Goal: Find specific page/section

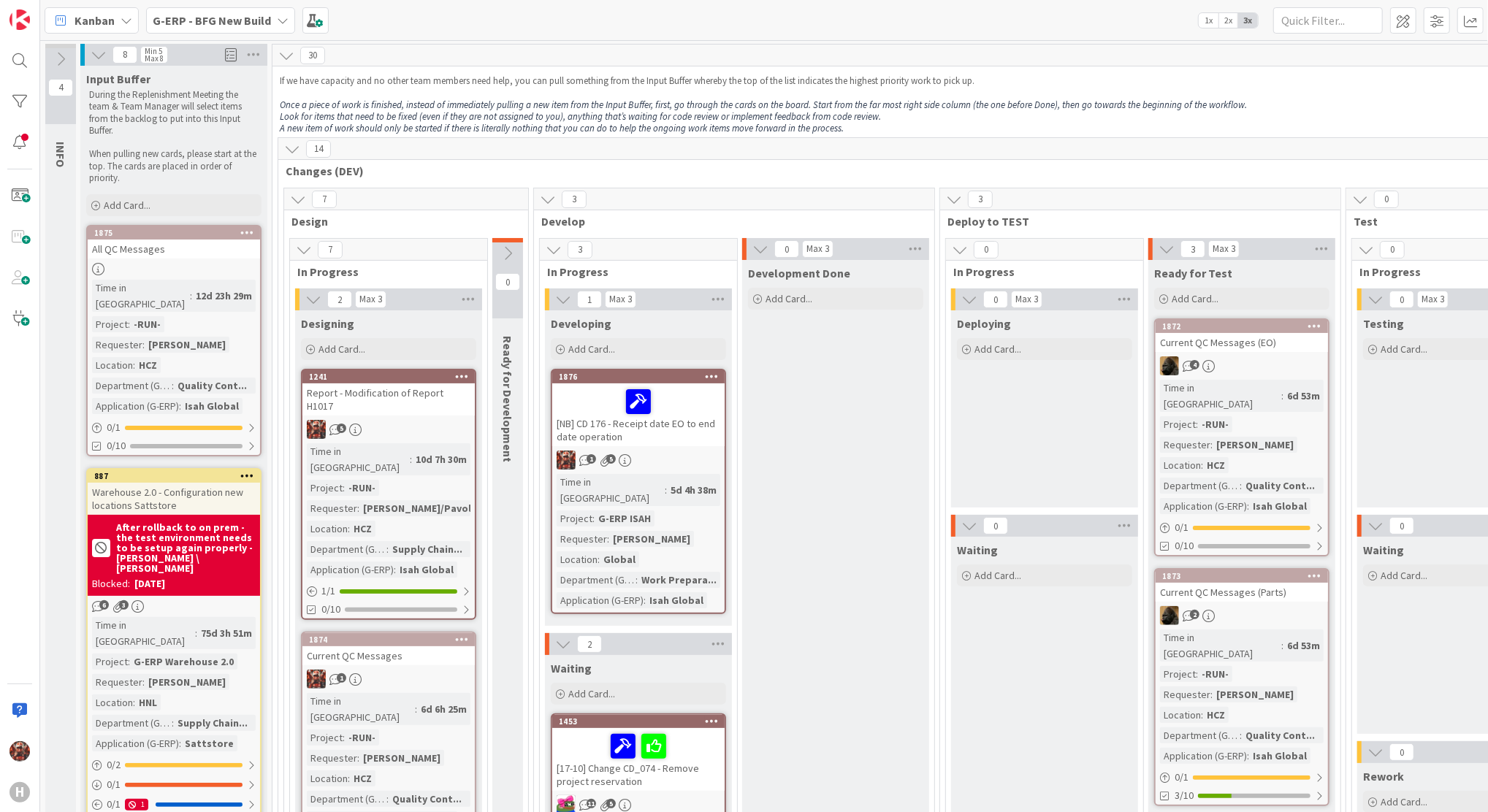
click at [406, 637] on link "1874 Current QC Messages 1 Time in [GEOGRAPHIC_DATA] : 6d 6h 25m Project : -RUN…" at bounding box center [389, 750] width 175 height 238
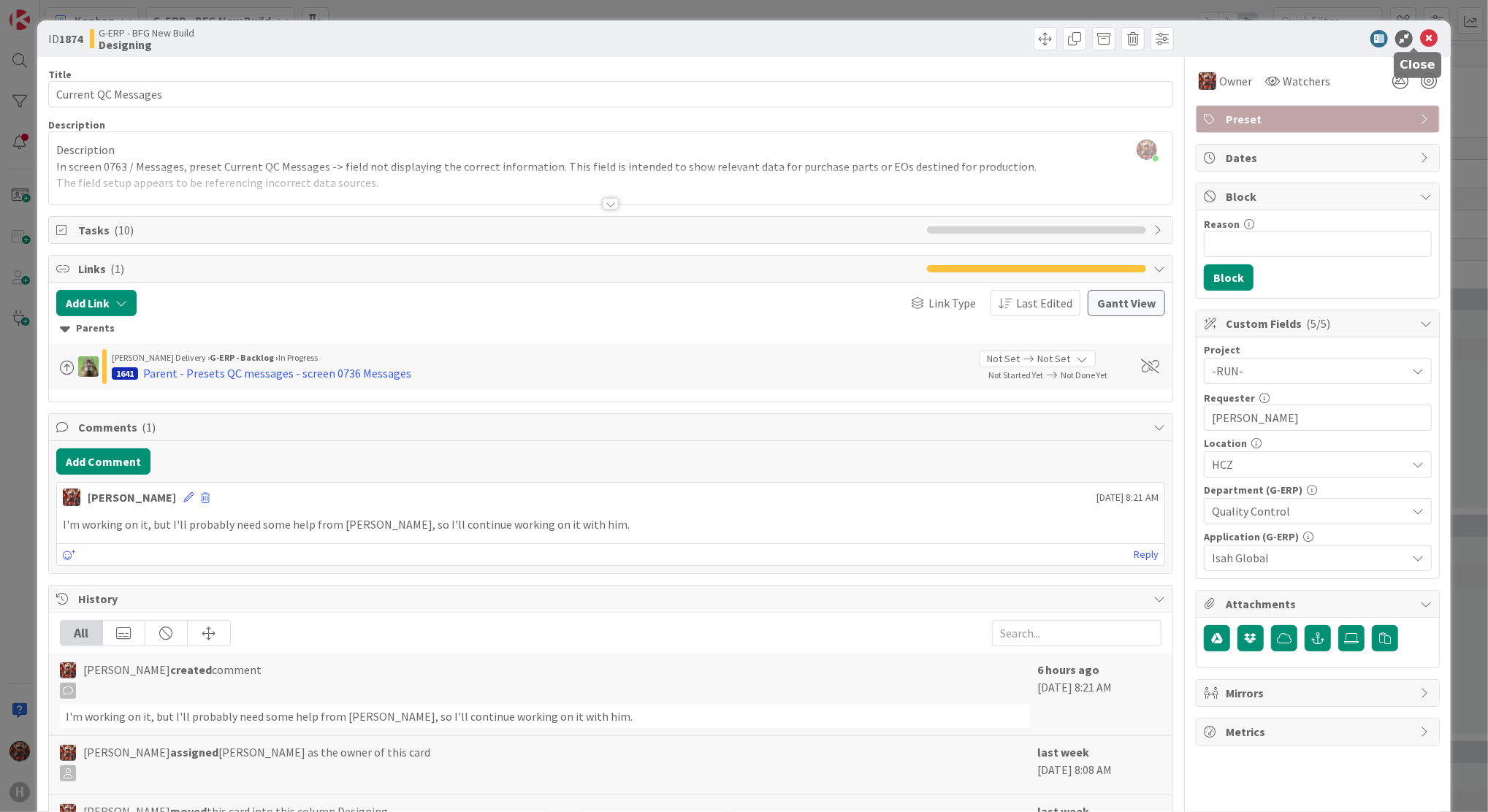
click at [1420, 36] on icon at bounding box center [1429, 39] width 17 height 17
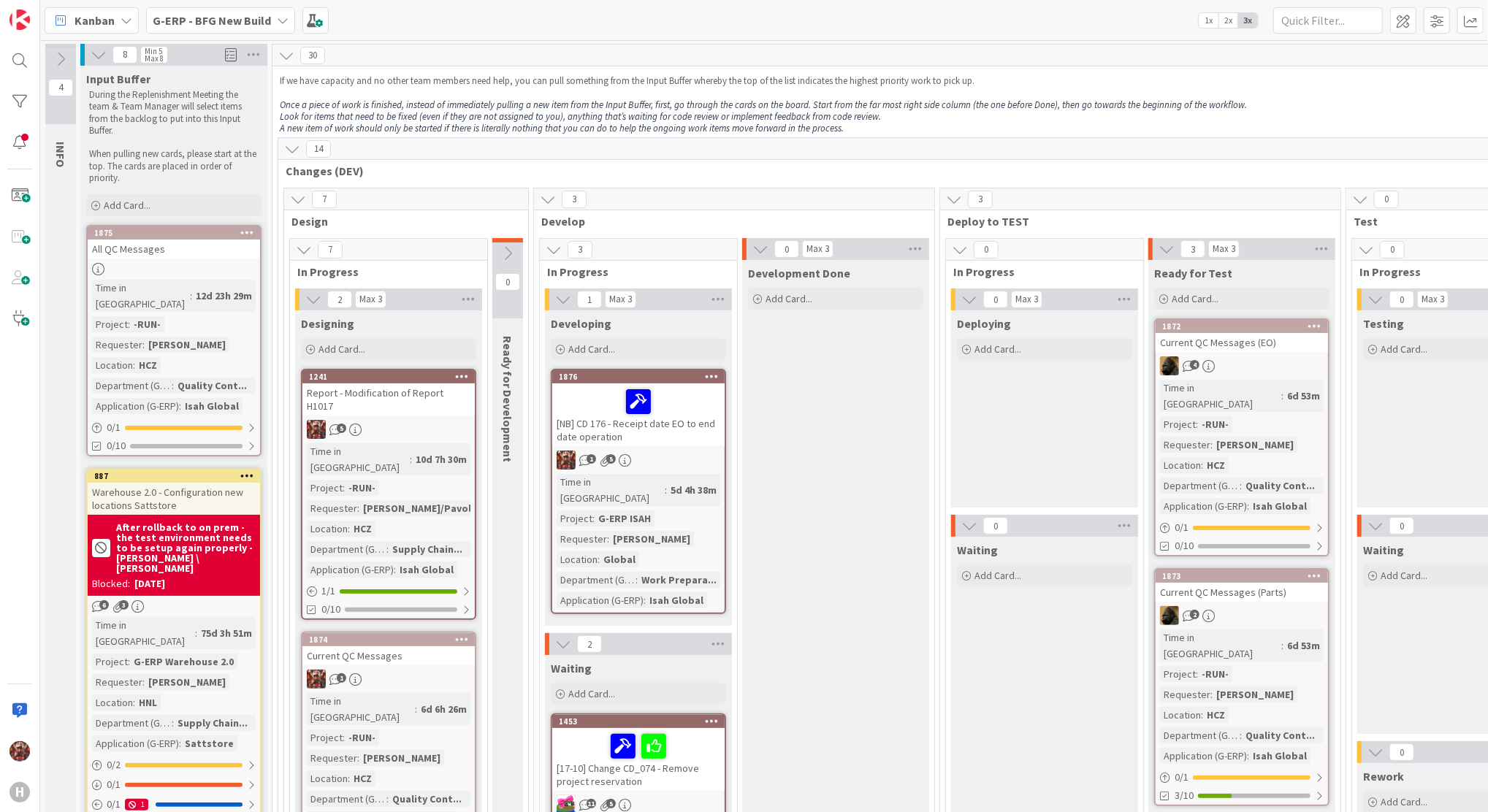
scroll to position [24, 0]
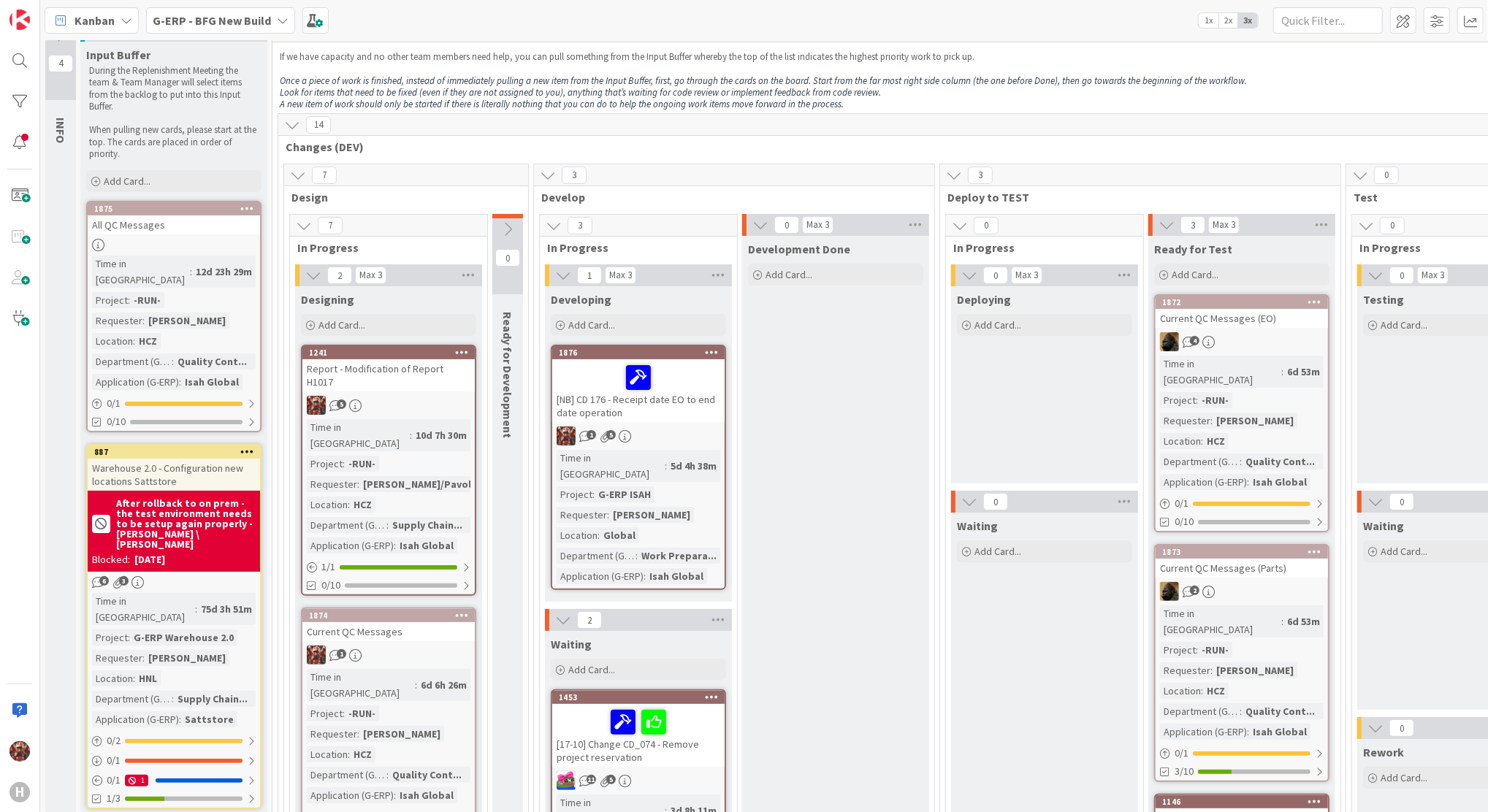
click at [683, 394] on div "[NB] CD 176 - Receipt date EO to end date operation" at bounding box center [639, 390] width 172 height 62
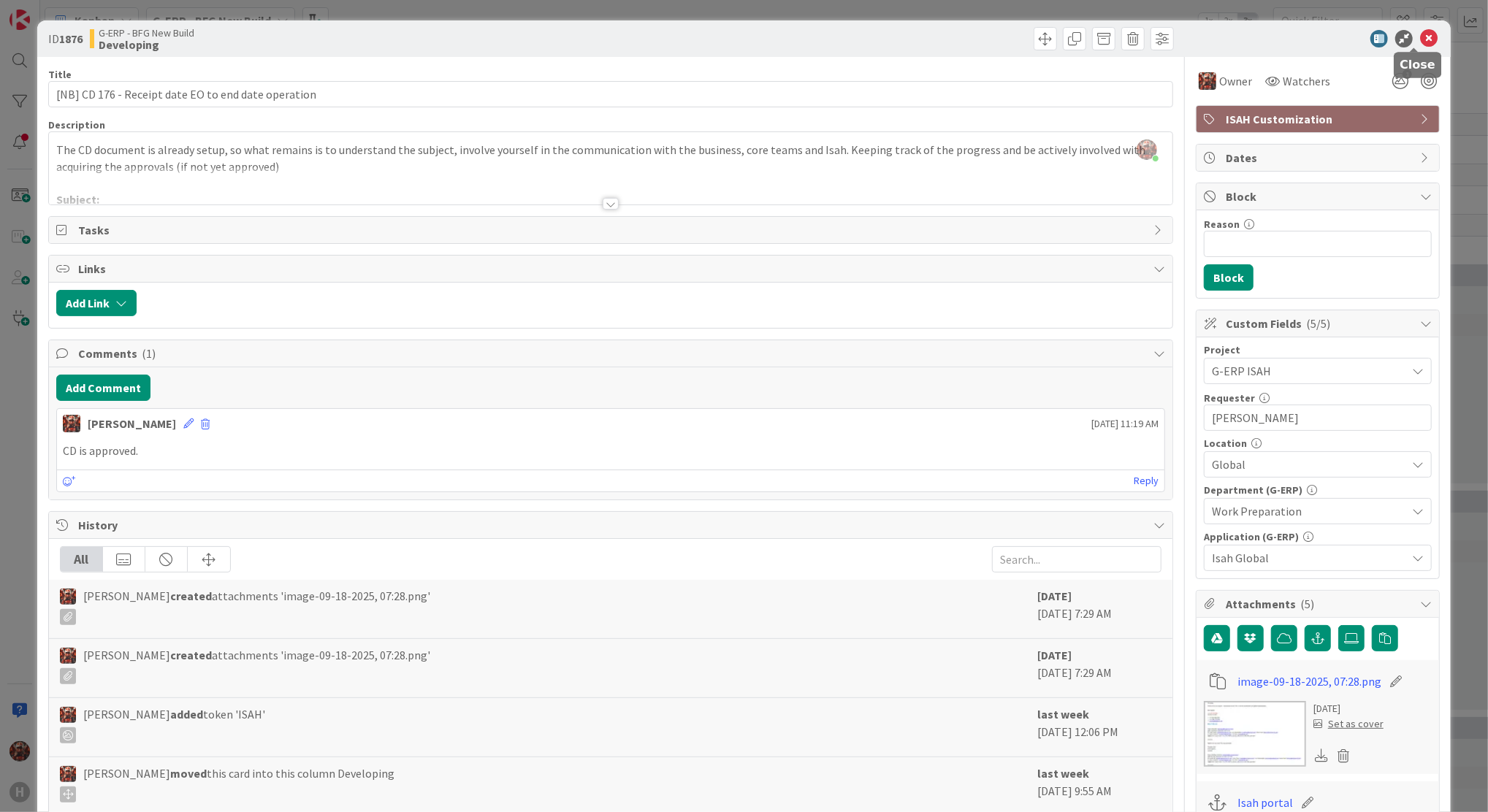
click at [1420, 30] on icon at bounding box center [1429, 39] width 17 height 17
